Goal: Task Accomplishment & Management: Complete application form

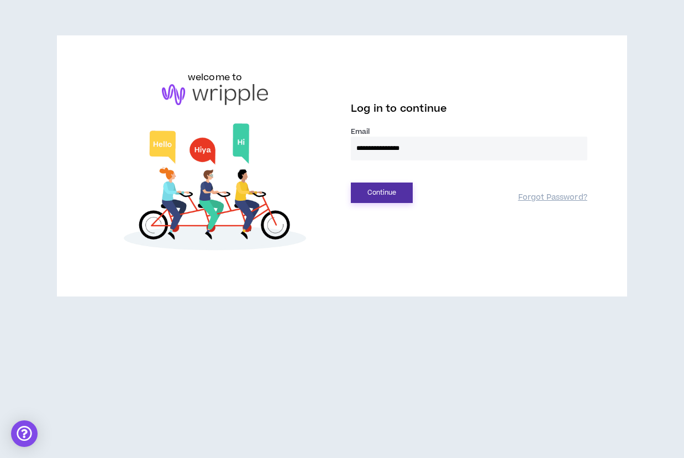
type input "**********"
click at [385, 195] on button "Continue" at bounding box center [382, 192] width 62 height 20
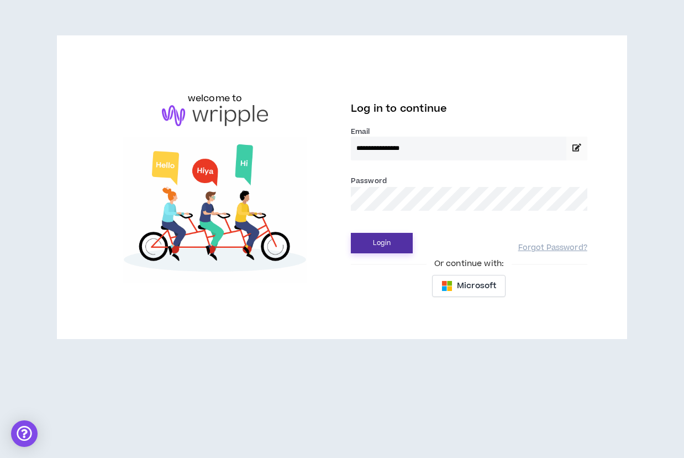
click at [383, 240] on button "Login" at bounding box center [382, 243] width 62 height 20
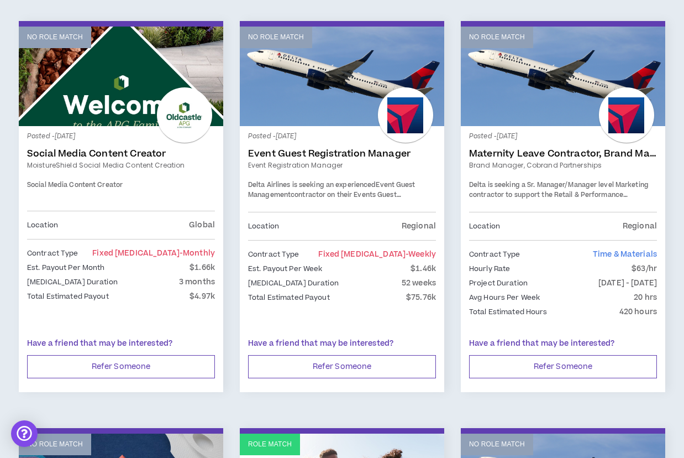
scroll to position [182, 0]
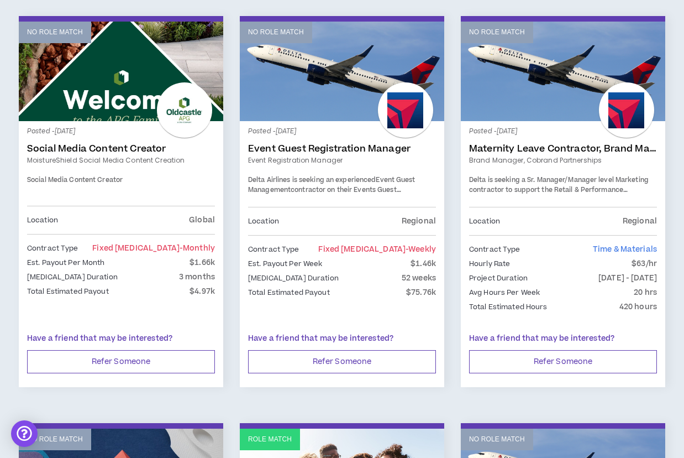
click at [112, 74] on link "No Role Match" at bounding box center [121, 71] width 204 height 99
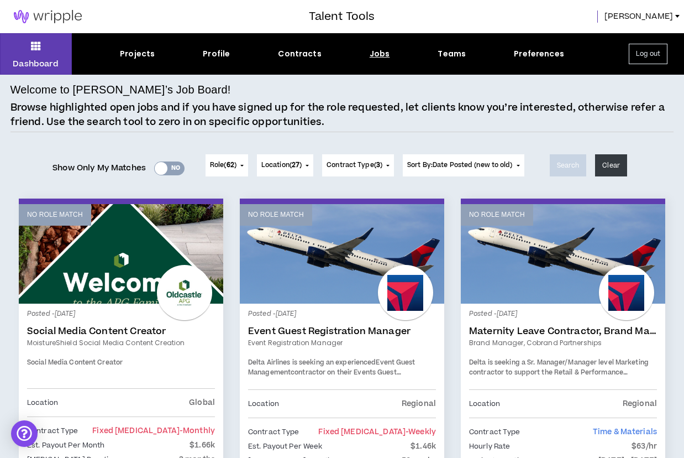
click at [664, 14] on span "[PERSON_NAME]" at bounding box center [639, 16] width 69 height 12
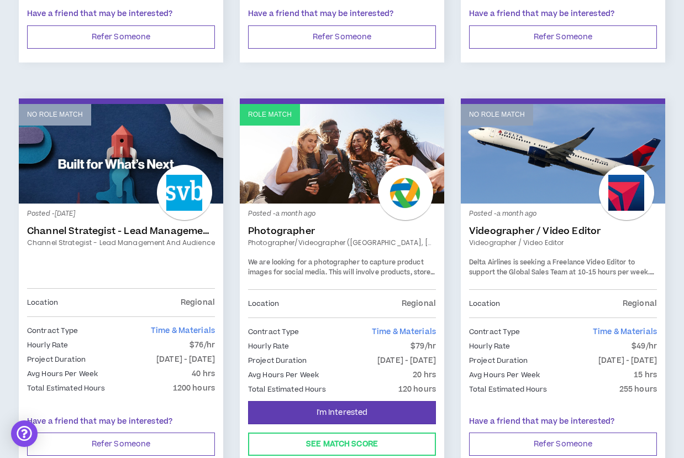
scroll to position [513, 0]
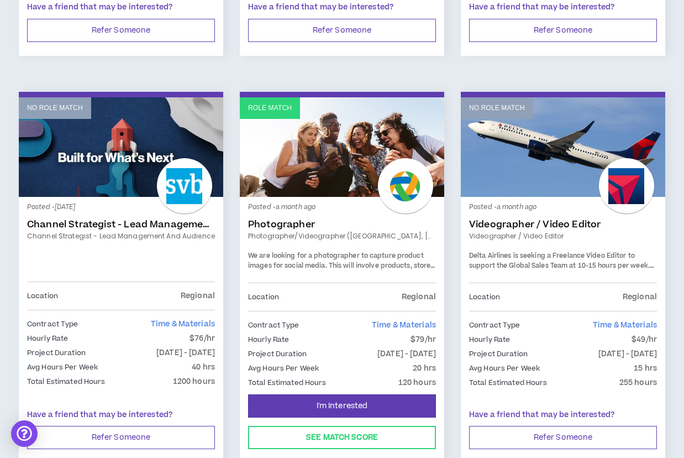
click at [587, 118] on link "No Role Match" at bounding box center [563, 146] width 204 height 99
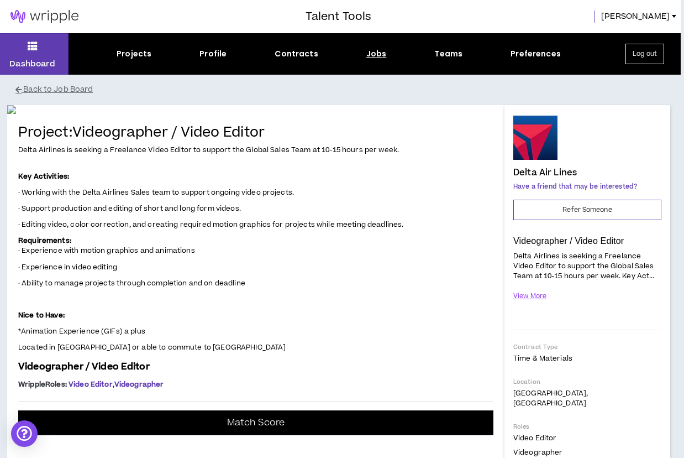
scroll to position [0, 3]
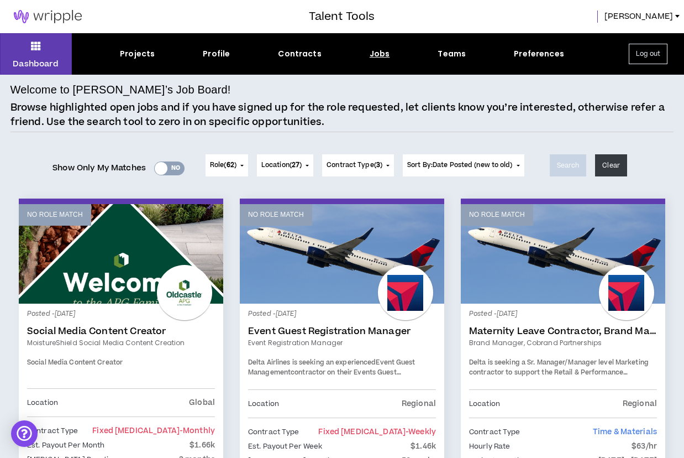
click at [51, 17] on img at bounding box center [48, 16] width 96 height 13
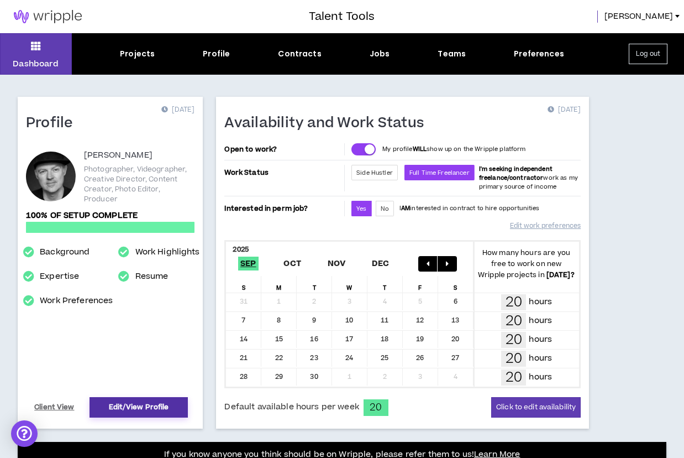
click at [125, 408] on link "Edit/View Profile" at bounding box center [139, 407] width 99 height 20
select select "*"
select select "US"
select select "*******"
select select "*"
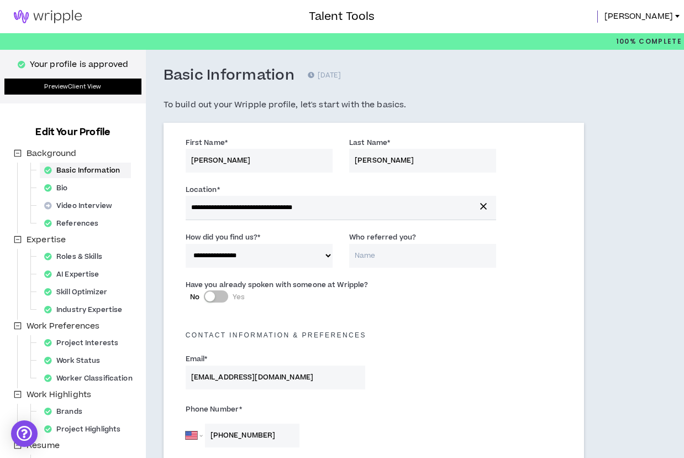
click at [93, 85] on link "Preview Client View" at bounding box center [72, 86] width 137 height 16
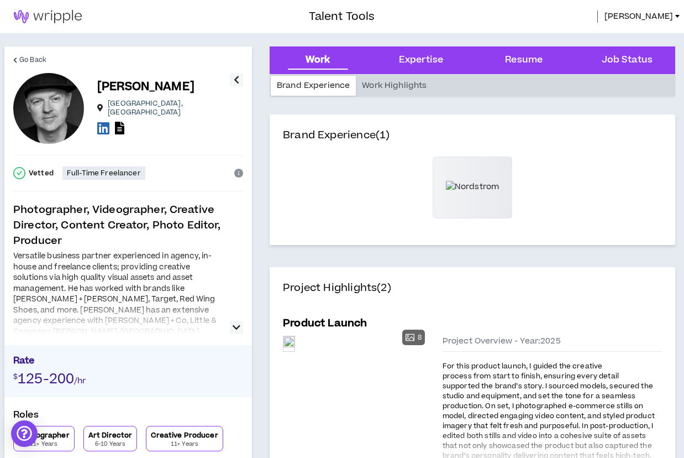
click at [57, 106] on div at bounding box center [48, 108] width 71 height 71
click at [235, 77] on icon "button" at bounding box center [237, 79] width 6 height 13
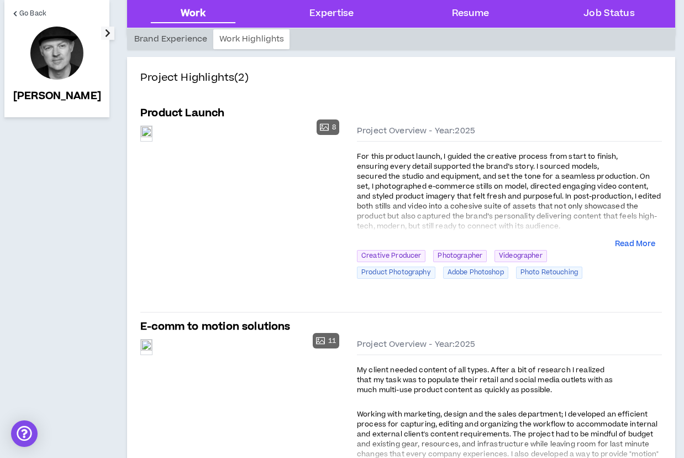
scroll to position [217, 0]
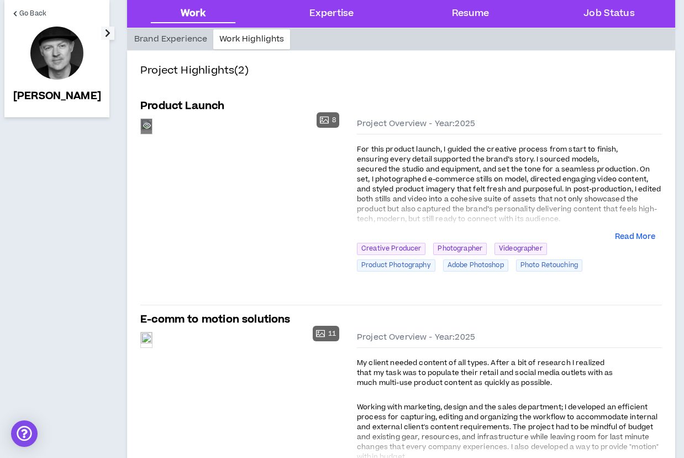
click at [152, 134] on div "Preview" at bounding box center [146, 126] width 11 height 15
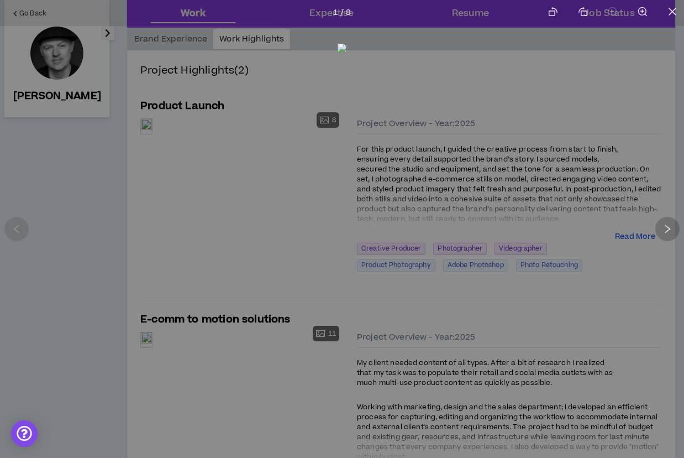
click at [670, 232] on icon "right" at bounding box center [668, 229] width 10 height 10
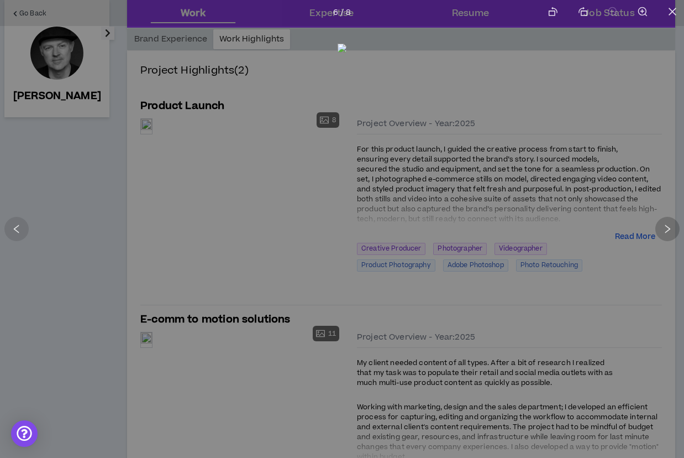
click at [670, 232] on icon "right" at bounding box center [668, 229] width 10 height 10
click at [13, 219] on div at bounding box center [16, 229] width 24 height 24
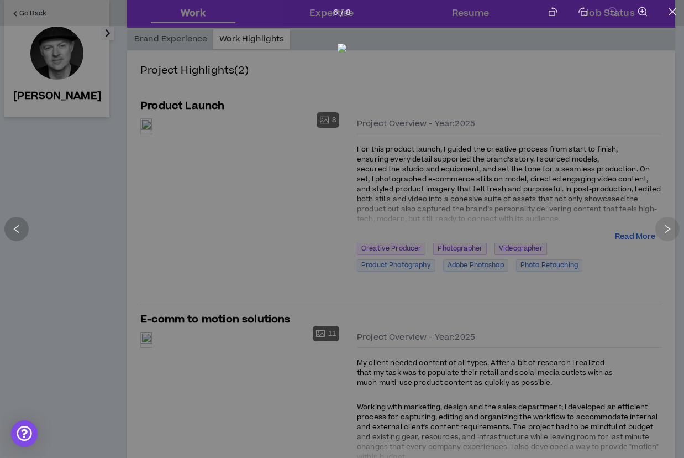
click at [13, 219] on div at bounding box center [16, 229] width 24 height 24
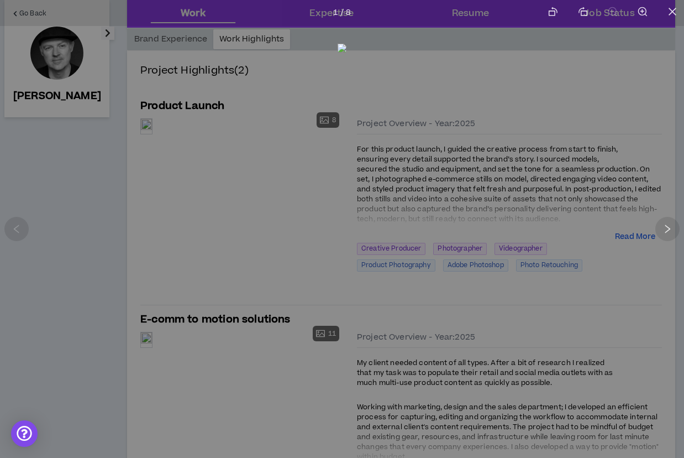
click at [13, 219] on div at bounding box center [16, 229] width 24 height 24
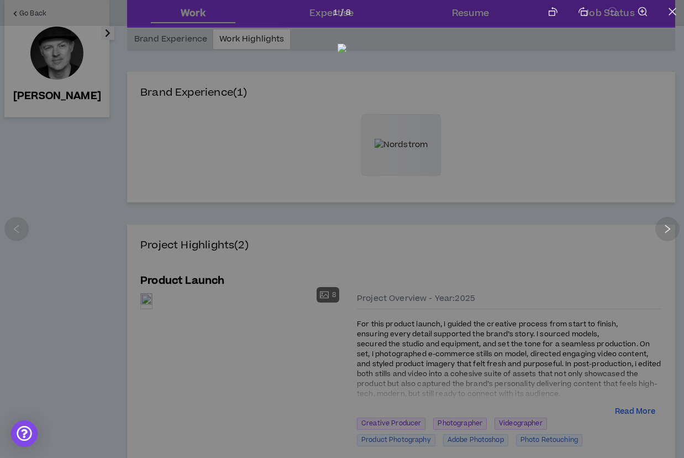
select select "*"
select select "US"
select select "*******"
select select "*"
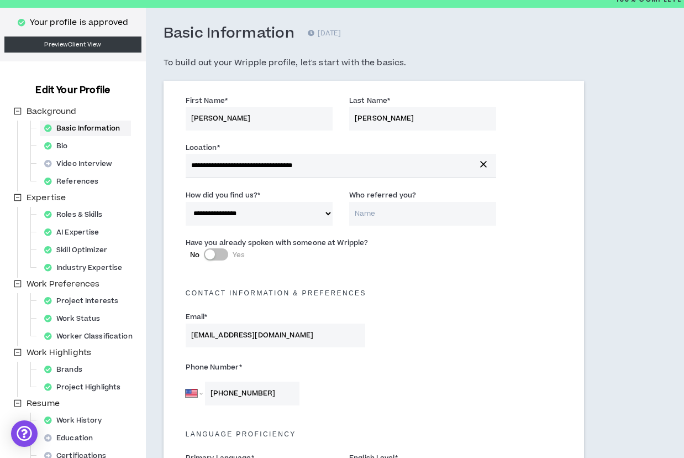
scroll to position [0, 0]
